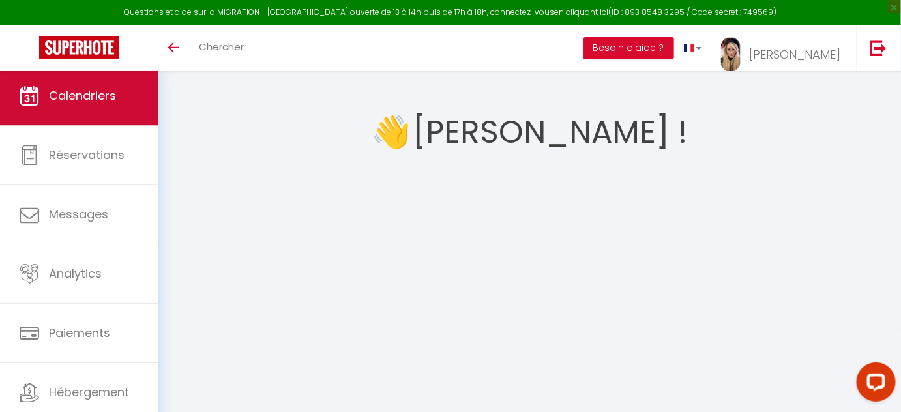
click at [86, 90] on span "Calendriers" at bounding box center [82, 95] width 67 height 16
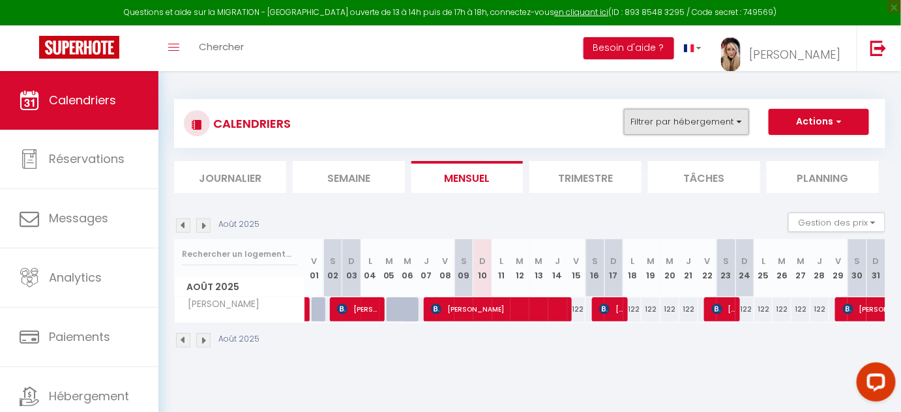
click at [744, 117] on button "Filtrer par hébergement" at bounding box center [686, 122] width 125 height 26
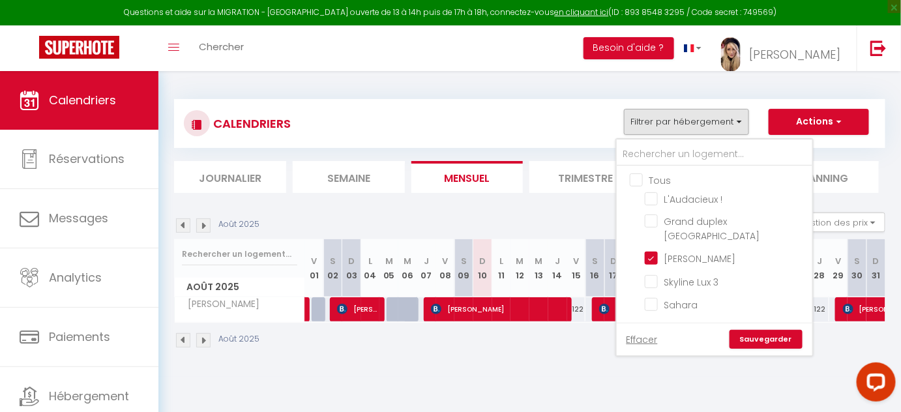
click at [640, 182] on input "Tous" at bounding box center [728, 179] width 196 height 13
checkbox input "true"
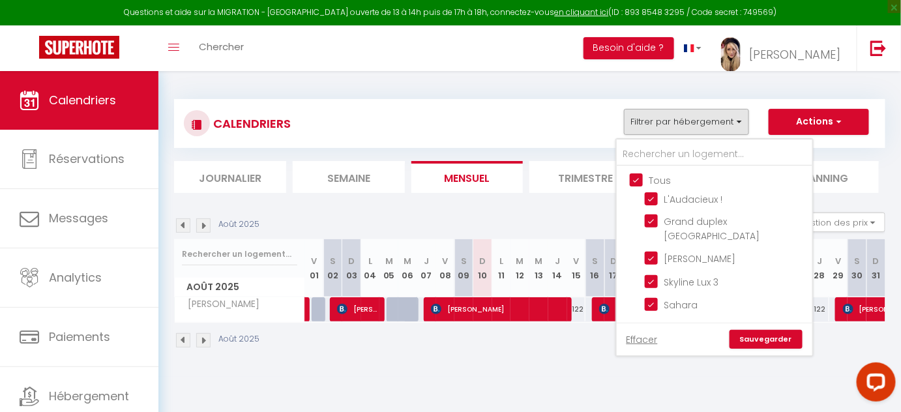
checkbox input "true"
click at [771, 337] on link "Sauvegarder" at bounding box center [766, 340] width 73 height 20
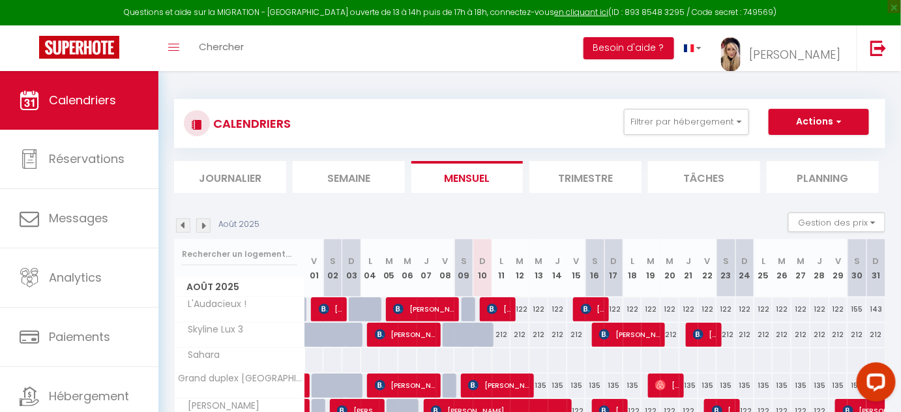
scroll to position [59, 0]
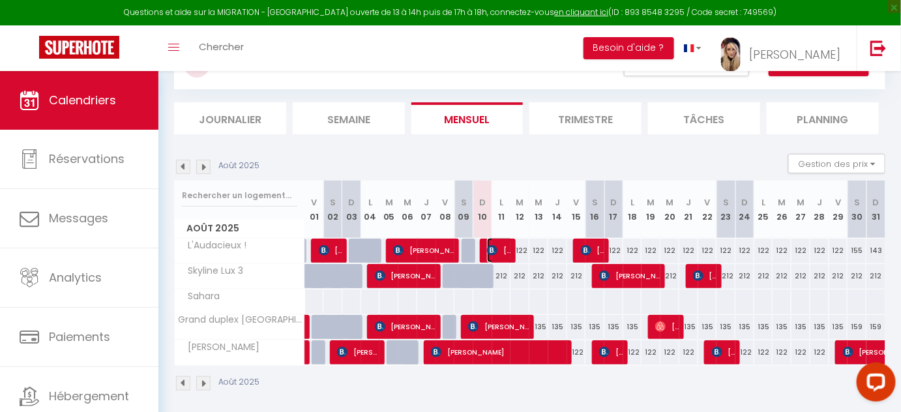
click at [494, 247] on img at bounding box center [492, 250] width 10 height 10
select select "OK"
select select "KO"
select select "0"
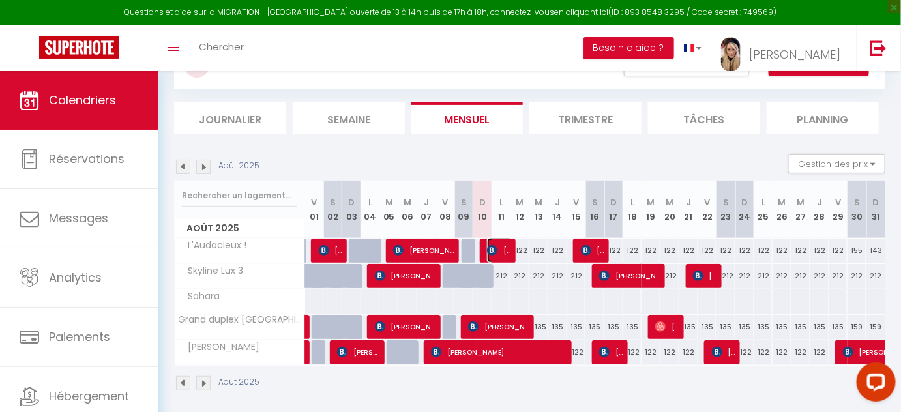
select select "1"
select select
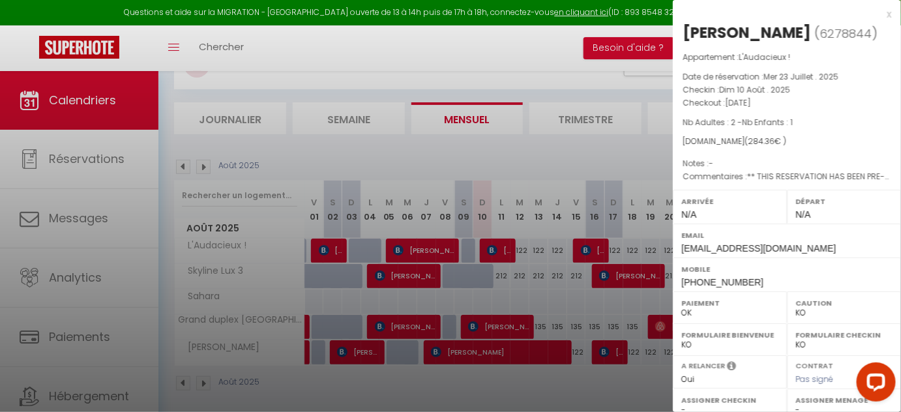
click at [545, 34] on div at bounding box center [450, 206] width 901 height 412
